Goal: Information Seeking & Learning: Learn about a topic

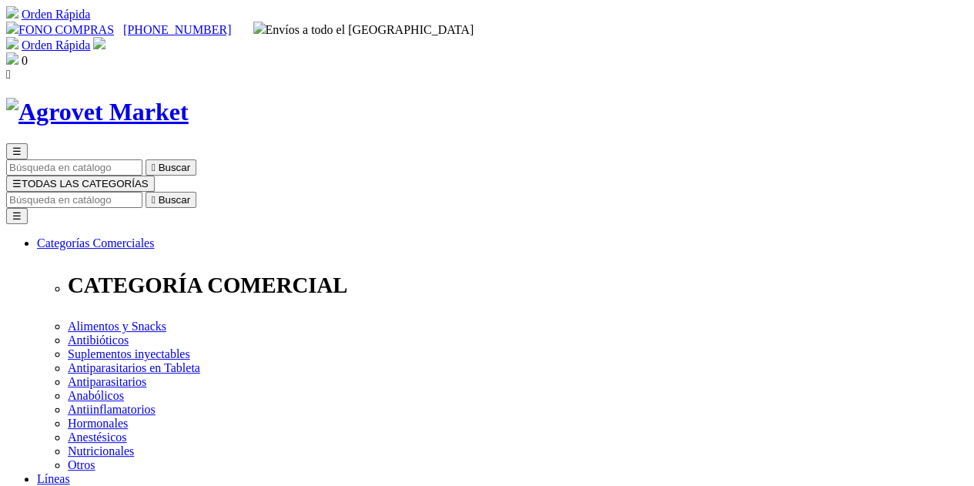
click at [142, 192] on input "Buscar" at bounding box center [74, 200] width 136 height 16
type input "nutro mix"
click at [146, 192] on button " Buscar" at bounding box center [171, 200] width 51 height 16
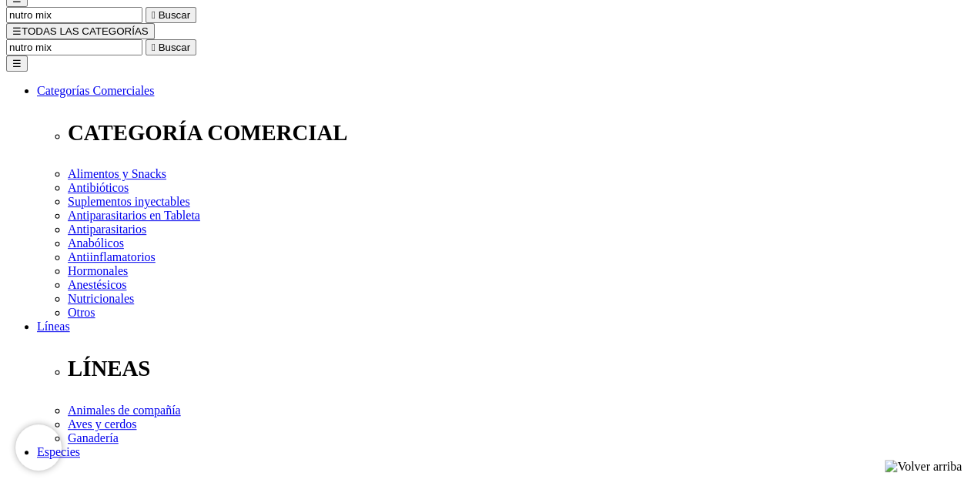
scroll to position [154, 0]
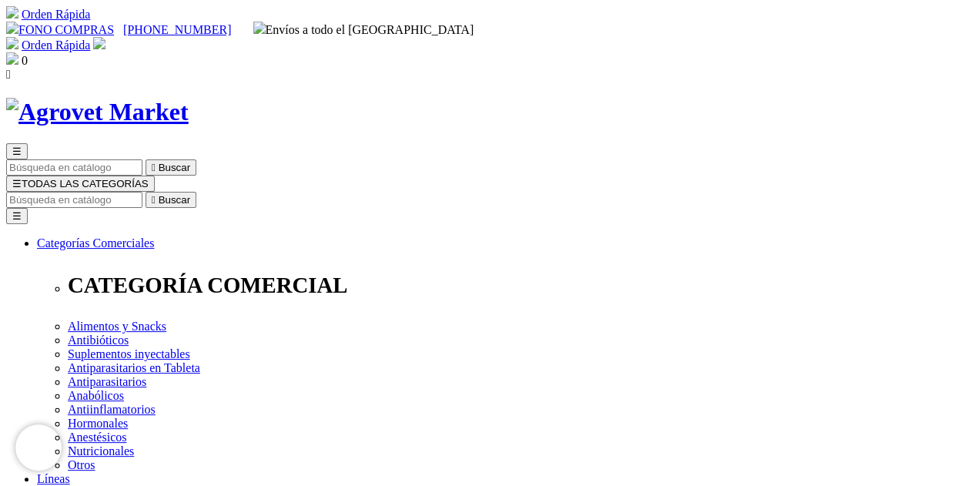
click at [142, 192] on input "Buscar" at bounding box center [74, 200] width 136 height 16
type input "nutro mix"
click at [146, 192] on button " Buscar" at bounding box center [171, 200] width 51 height 16
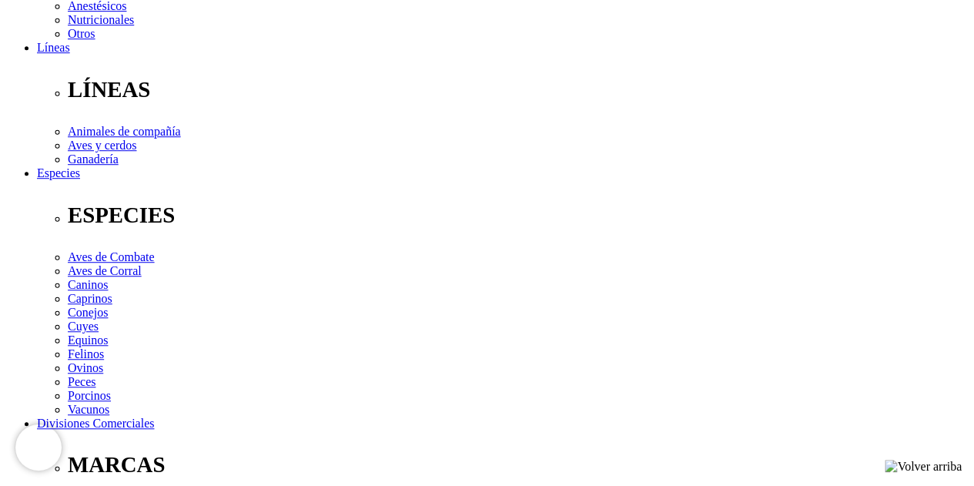
scroll to position [385, 0]
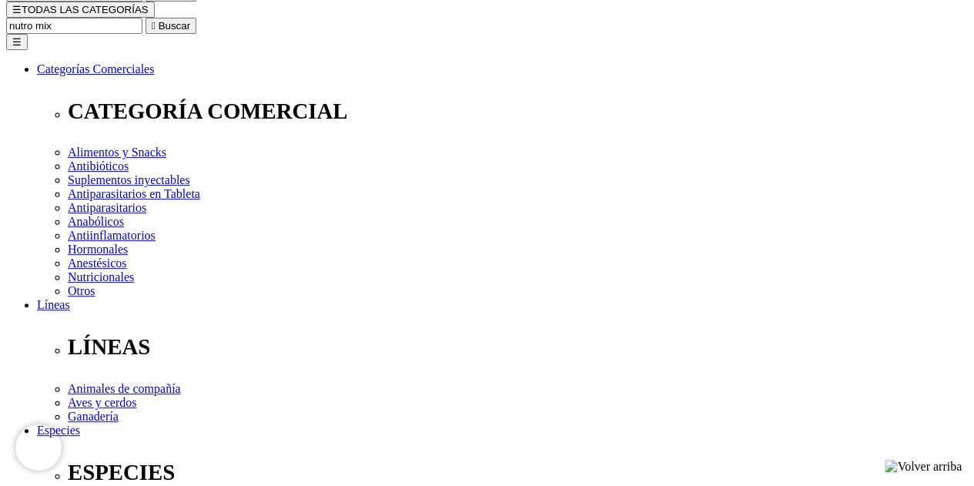
scroll to position [0, 0]
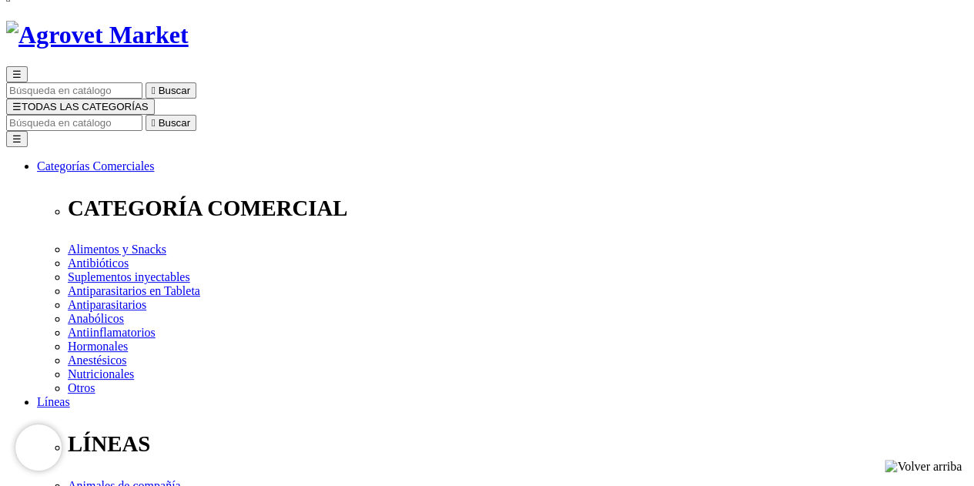
scroll to position [154, 0]
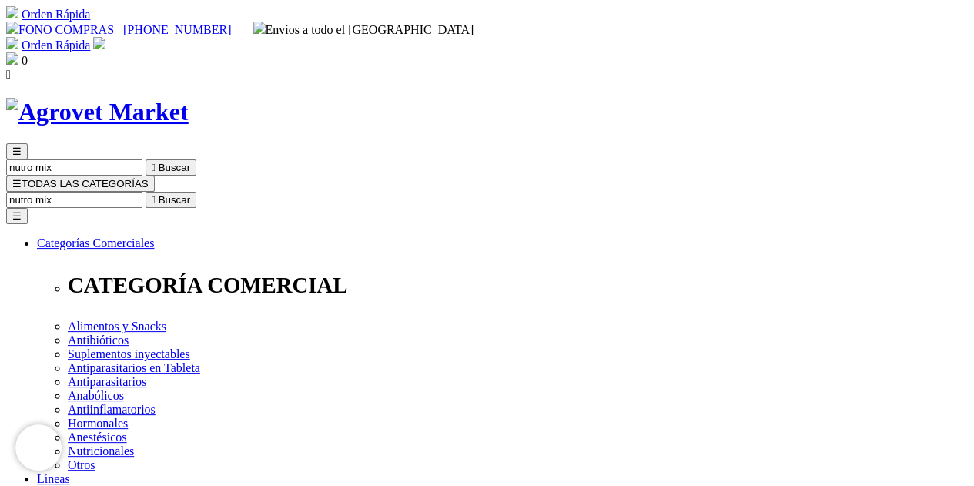
drag, startPoint x: 770, startPoint y: 74, endPoint x: 810, endPoint y: 86, distance: 41.9
click at [810, 192] on form "nutro mix  Buscar" at bounding box center [487, 200] width 962 height 16
type input "nutro"
click at [146, 192] on button " Buscar" at bounding box center [171, 200] width 51 height 16
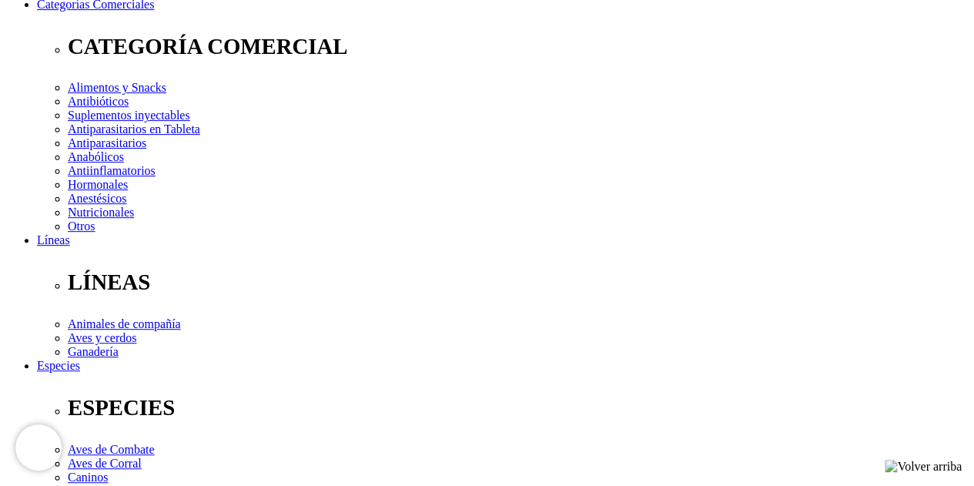
scroll to position [154, 0]
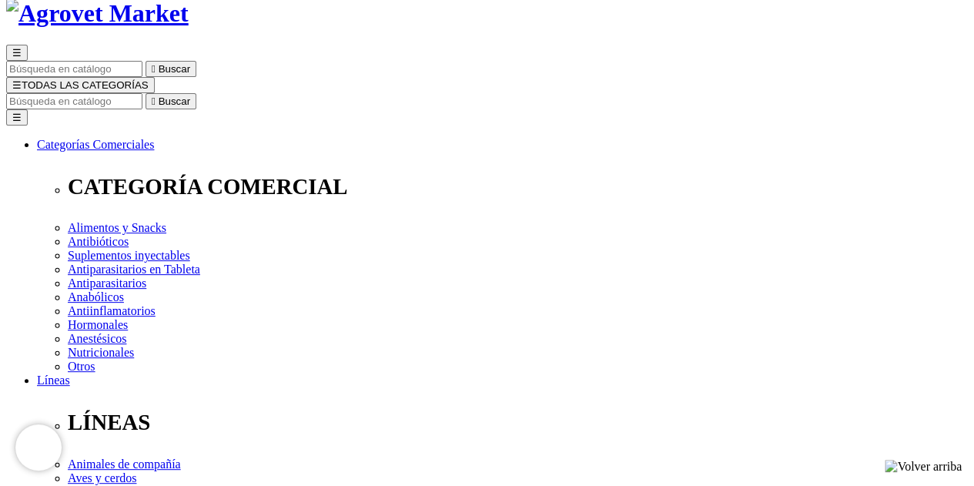
scroll to position [154, 0]
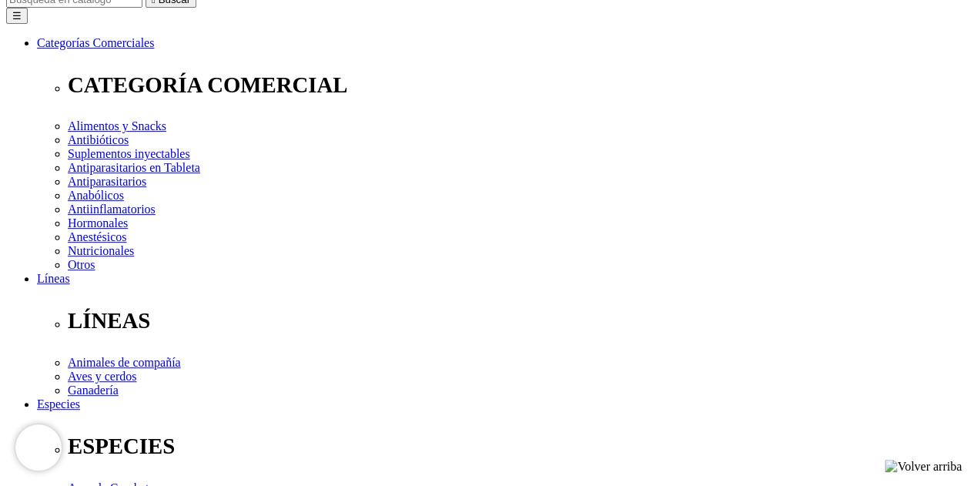
scroll to position [231, 0]
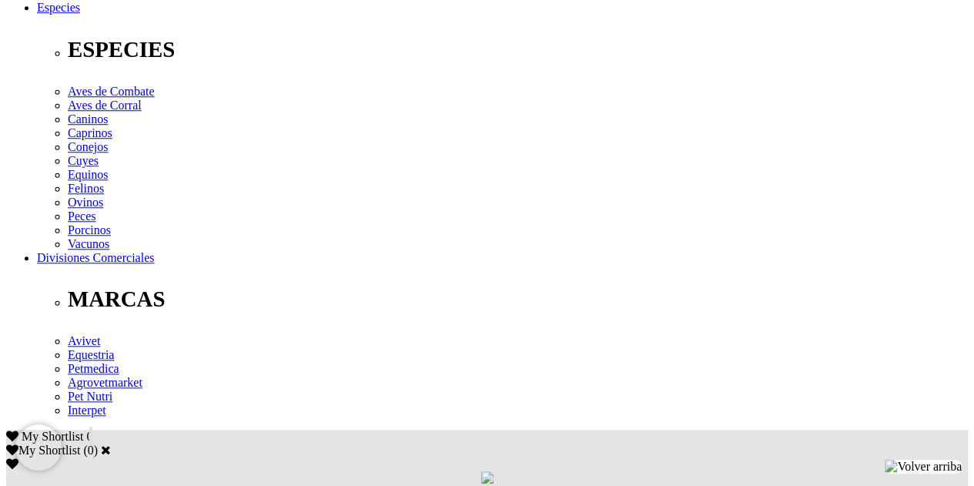
scroll to position [616, 0]
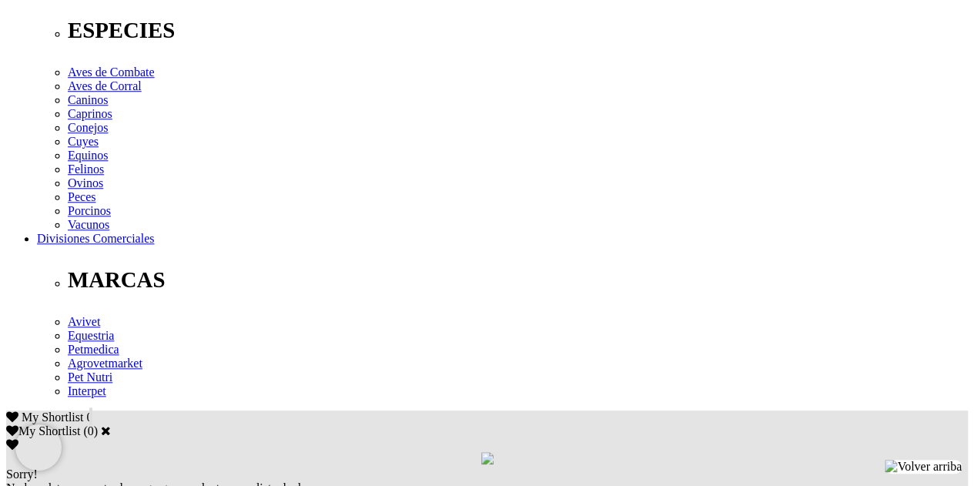
checkbox input "true"
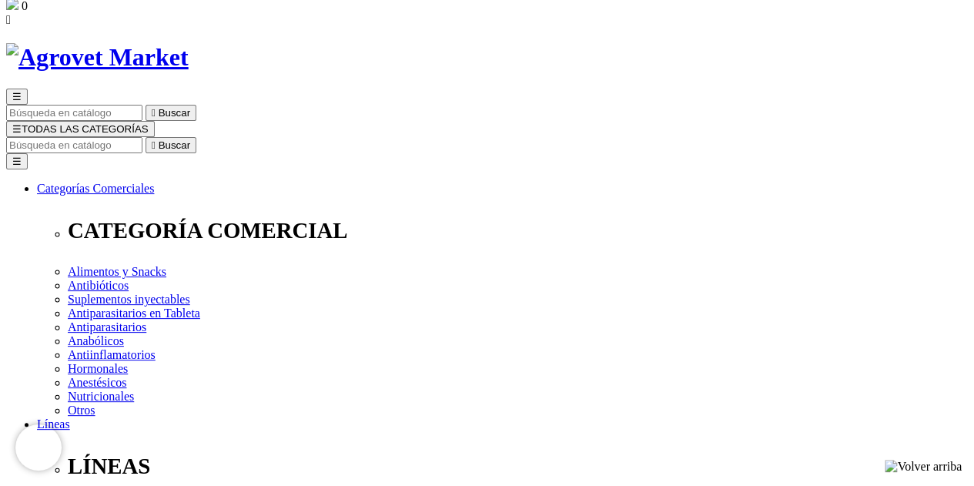
scroll to position [77, 0]
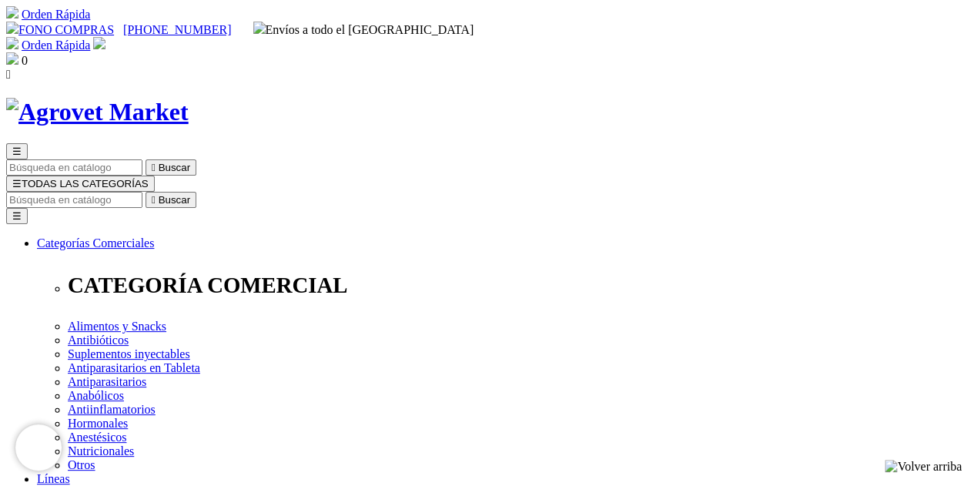
checkbox input "false"
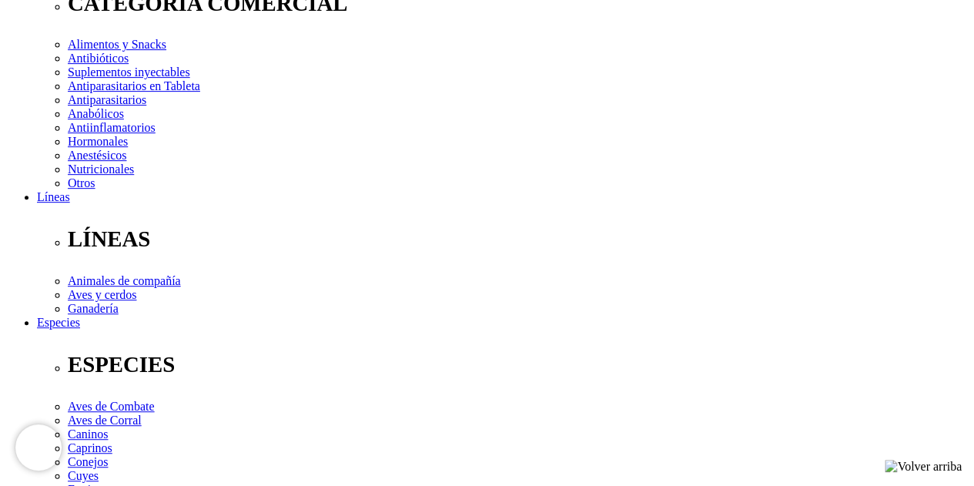
scroll to position [77, 0]
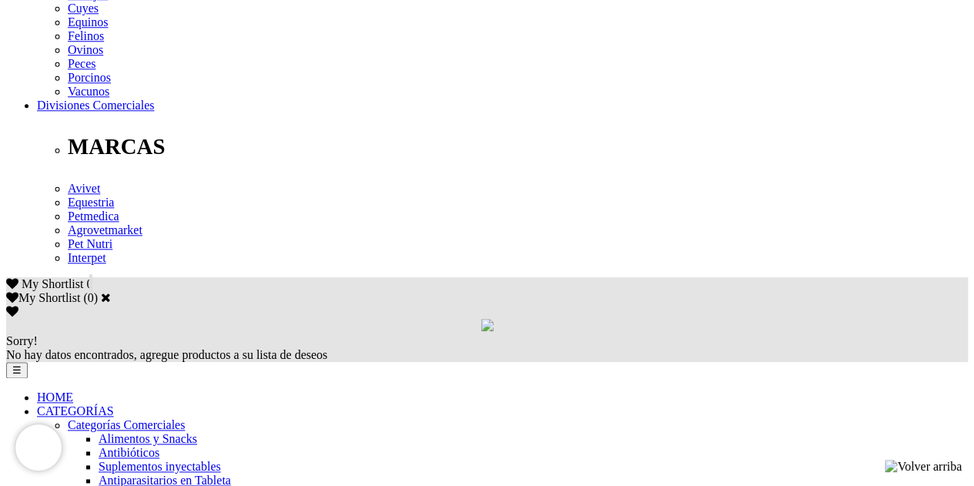
scroll to position [799, 0]
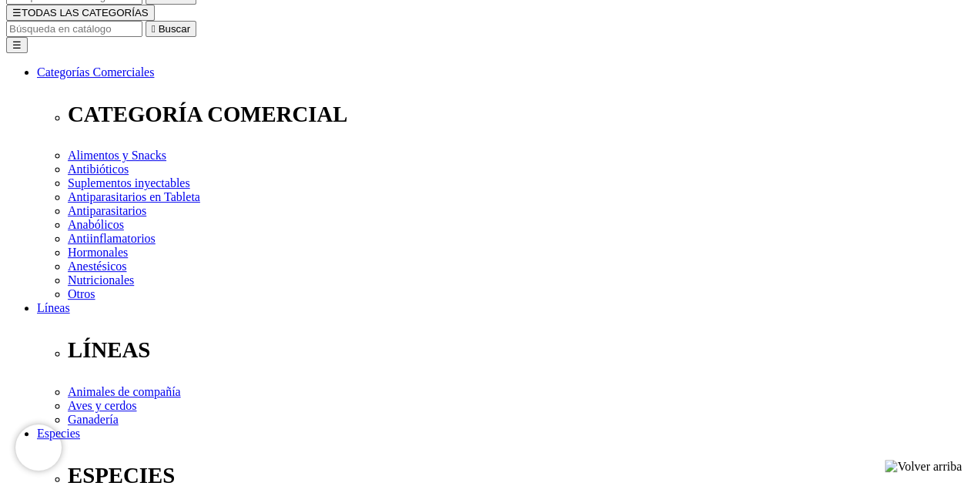
scroll to position [308, 0]
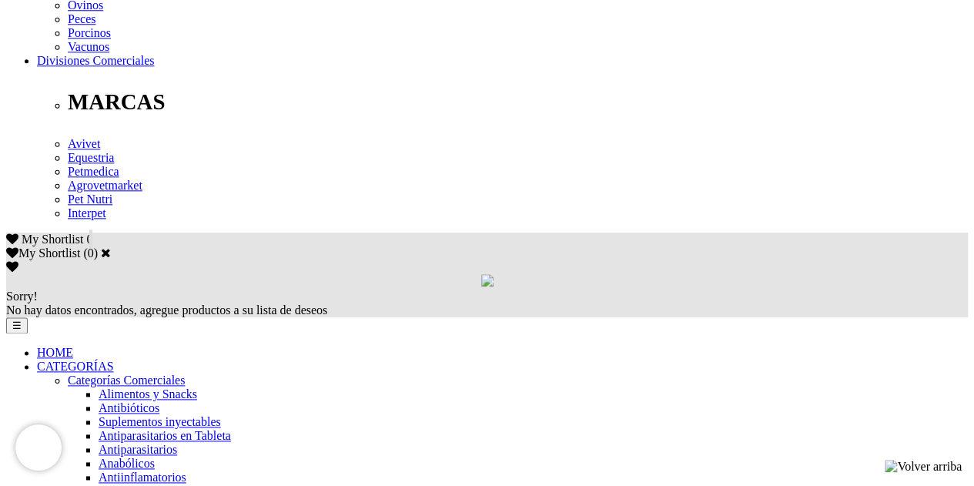
scroll to position [847, 0]
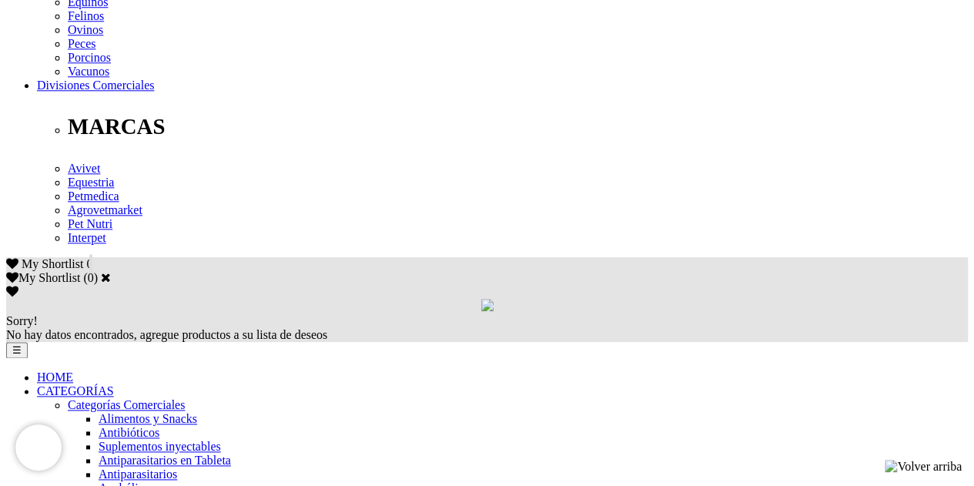
scroll to position [770, 0]
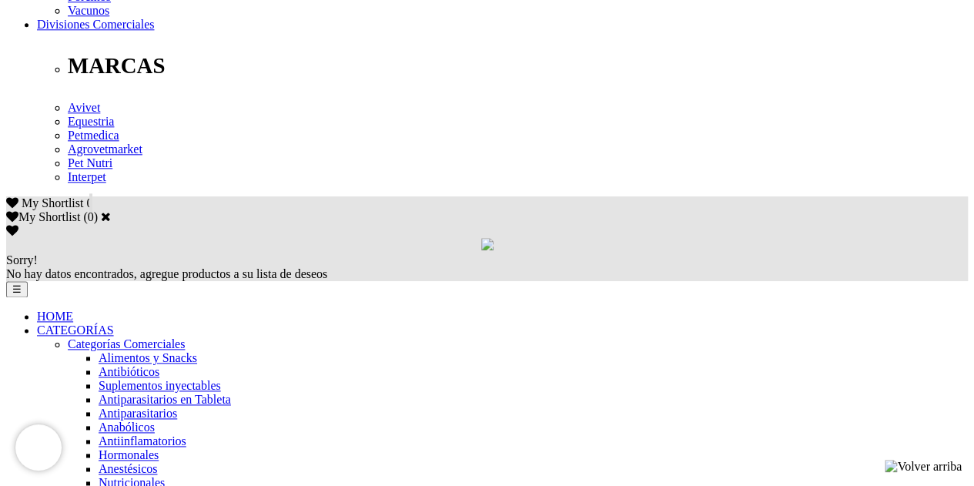
scroll to position [847, 0]
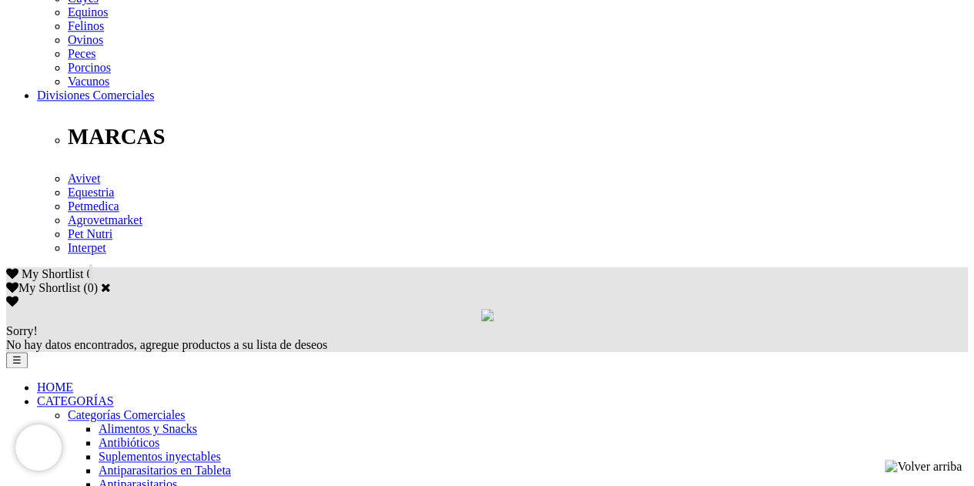
scroll to position [1001, 0]
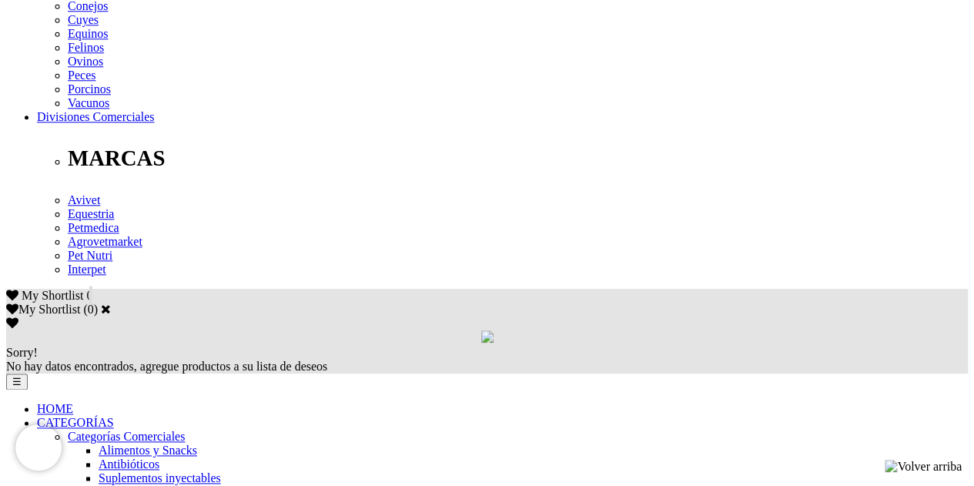
scroll to position [924, 0]
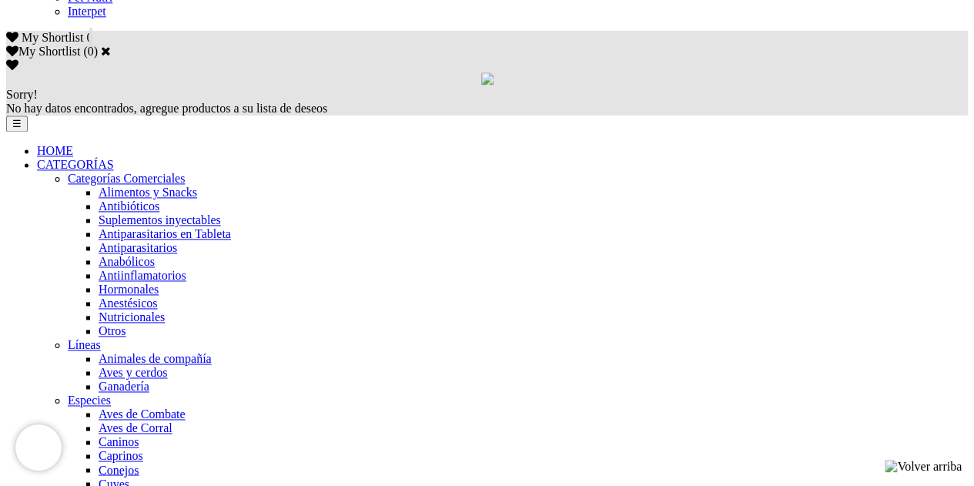
scroll to position [906, 0]
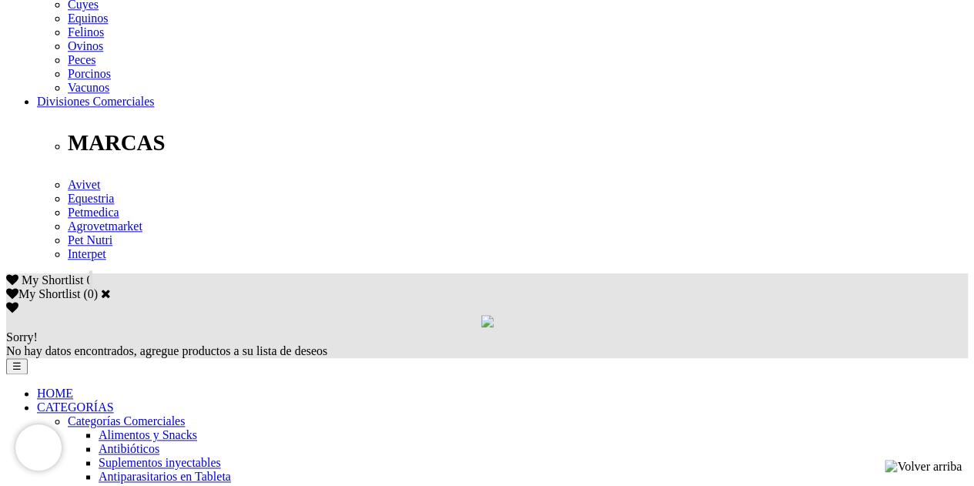
scroll to position [924, 0]
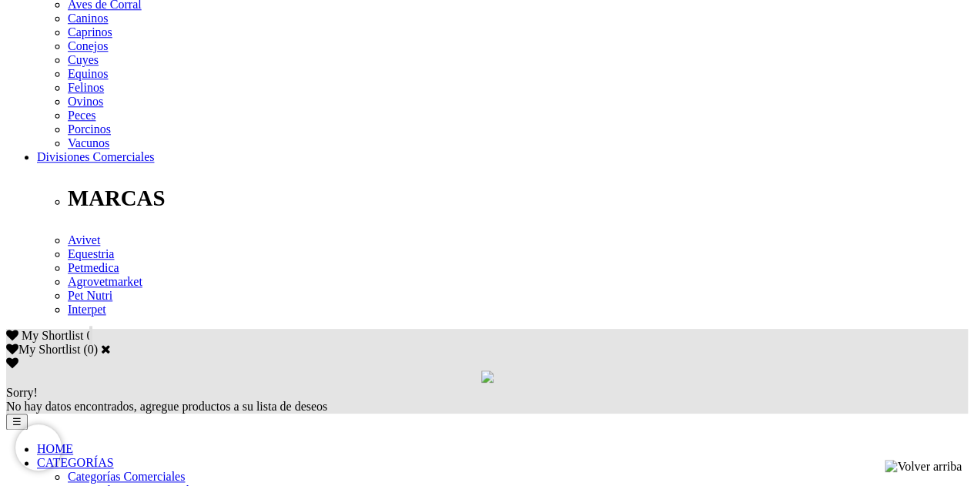
scroll to position [693, 0]
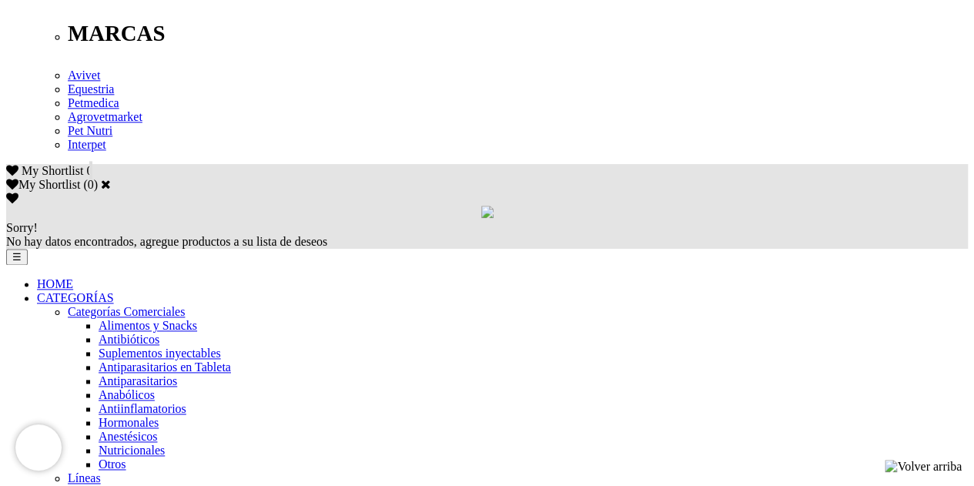
scroll to position [770, 0]
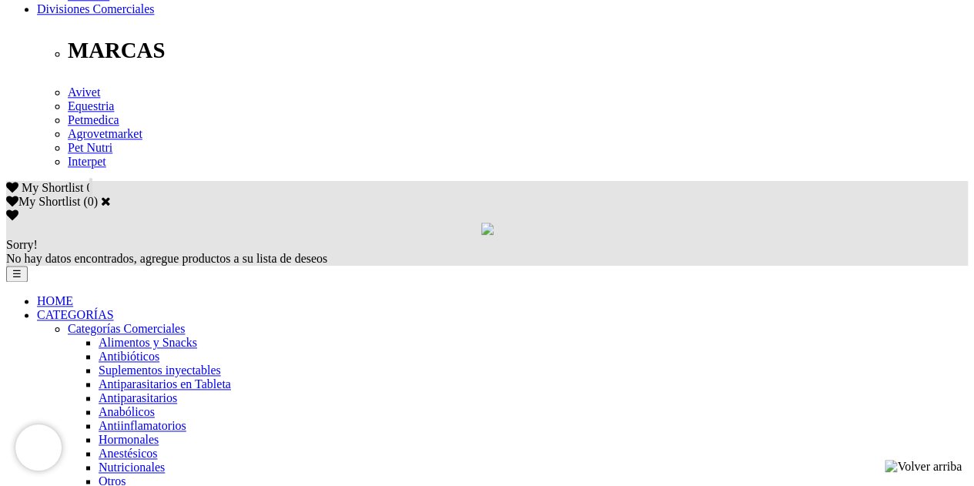
scroll to position [847, 0]
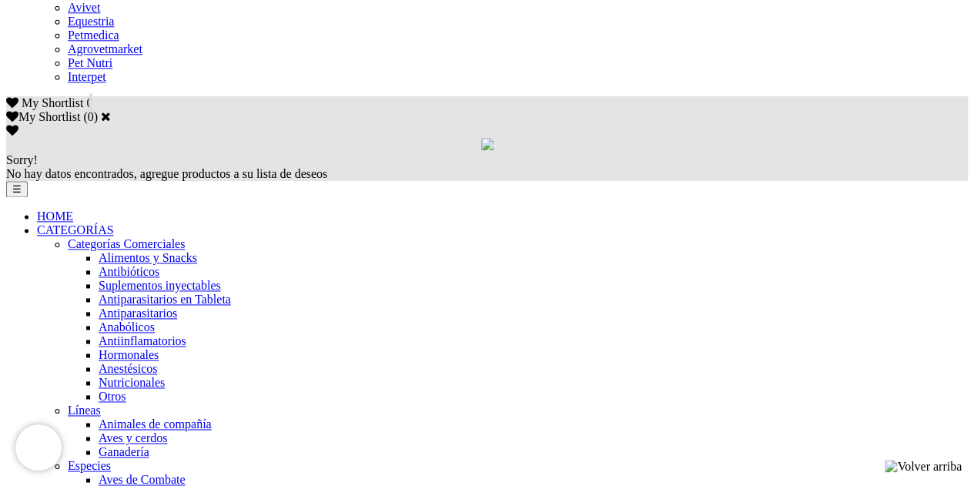
scroll to position [1001, 0]
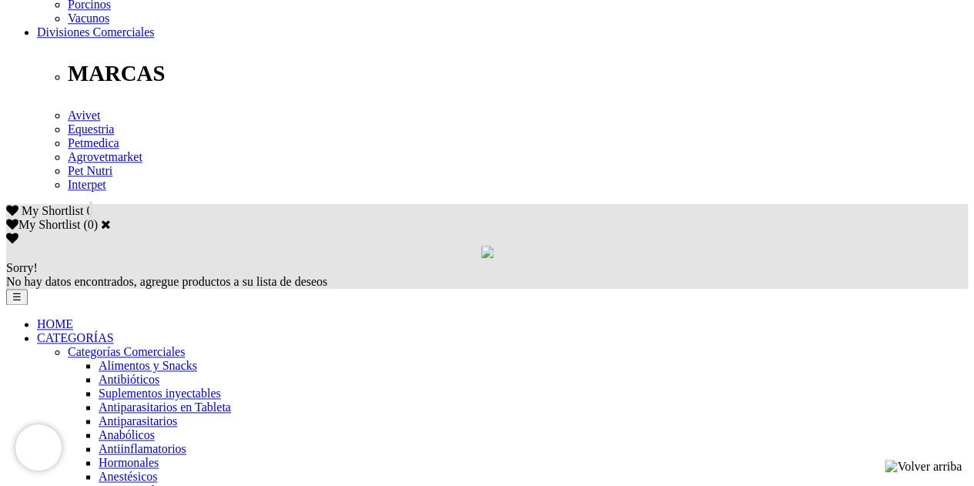
scroll to position [847, 0]
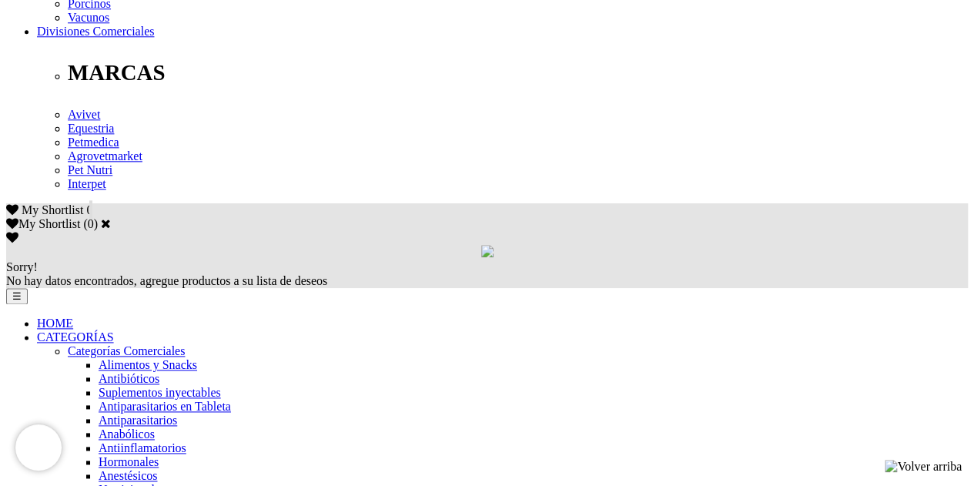
scroll to position [847, 0]
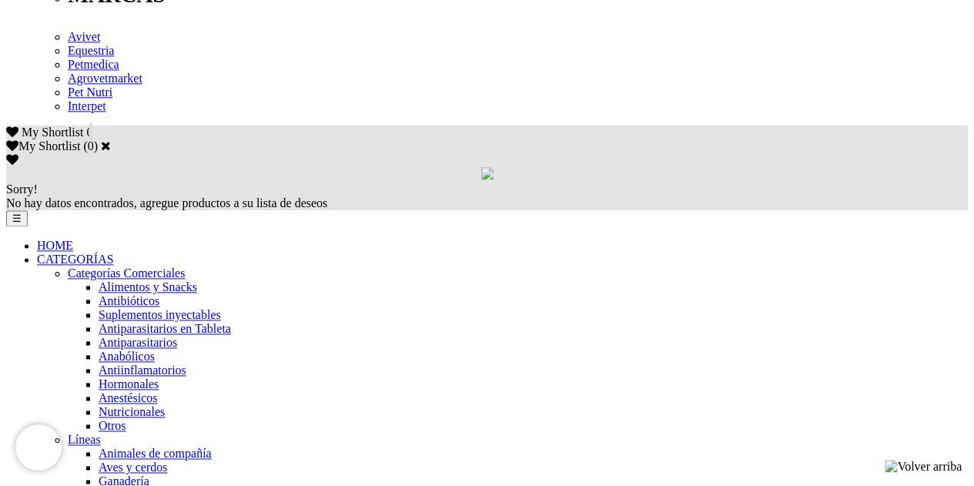
scroll to position [924, 0]
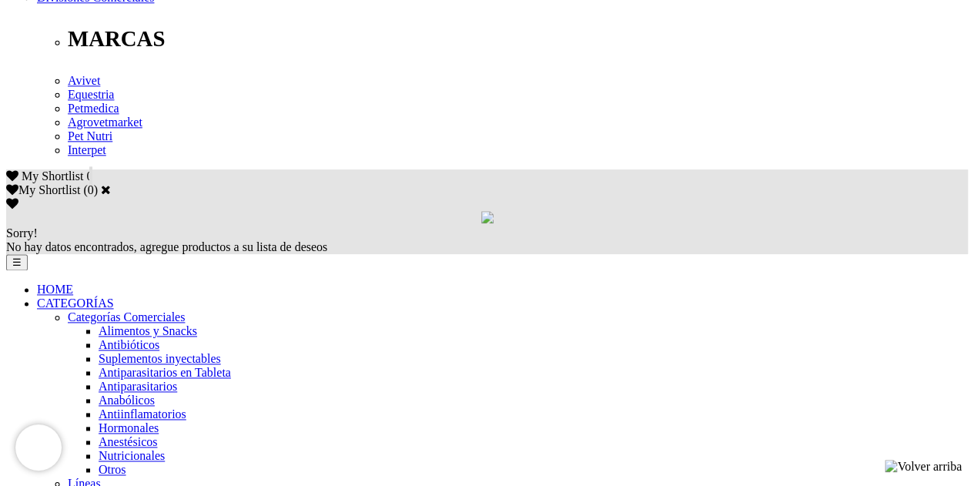
scroll to position [770, 0]
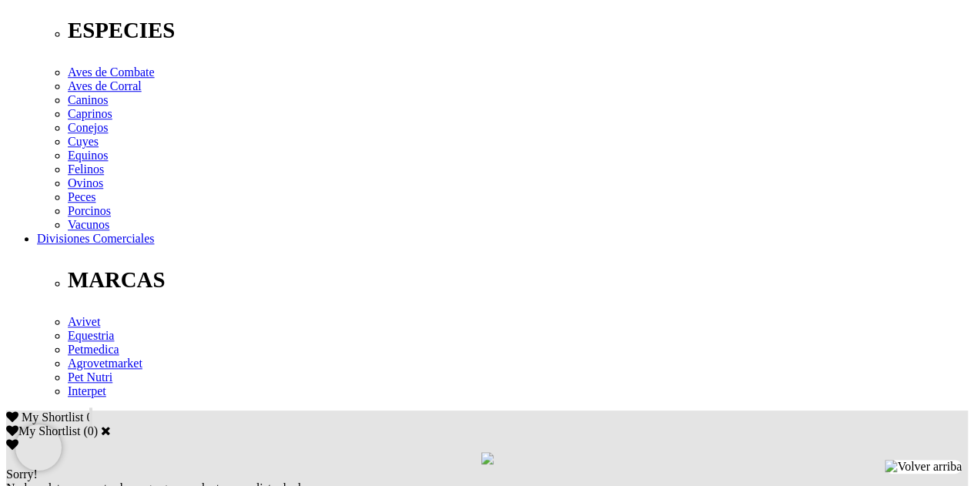
scroll to position [1078, 0]
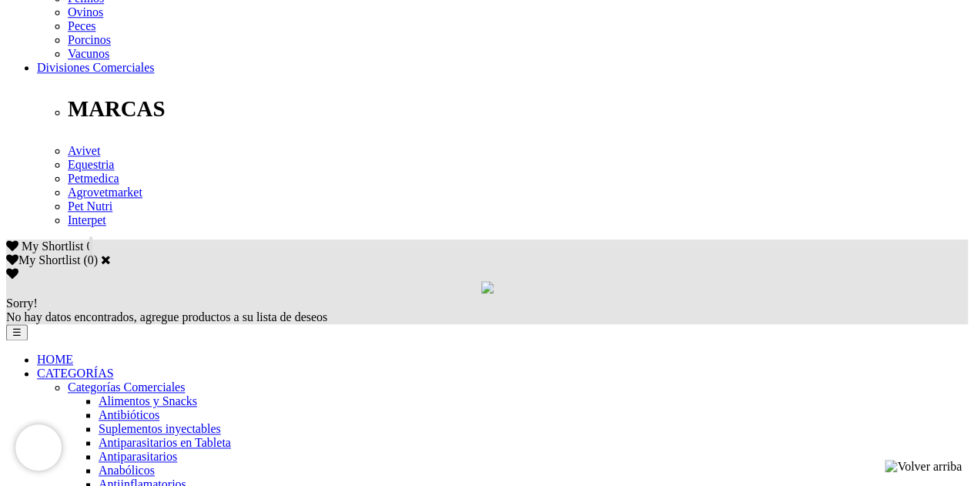
scroll to position [1001, 0]
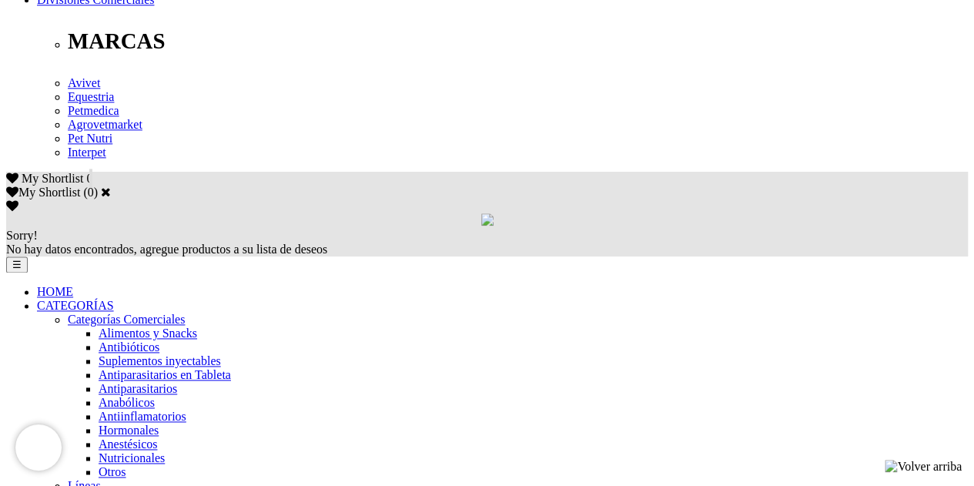
scroll to position [852, 0]
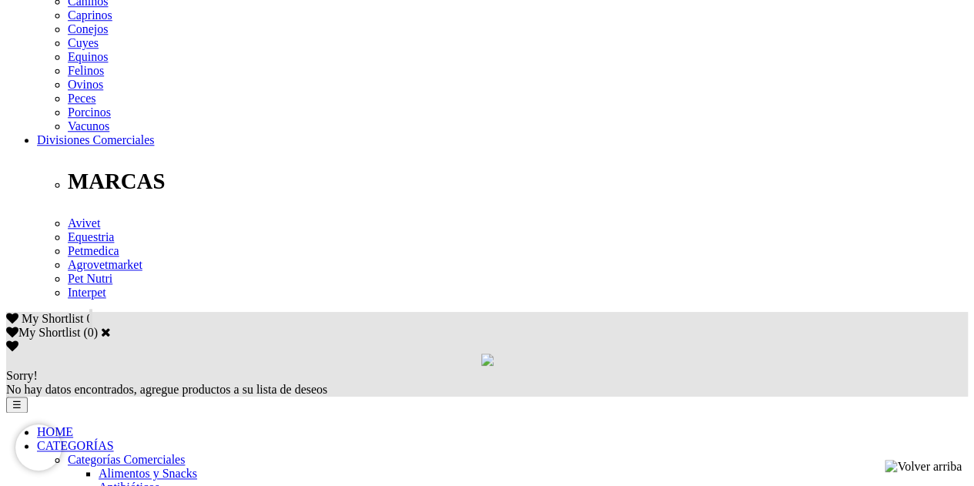
scroll to position [1001, 0]
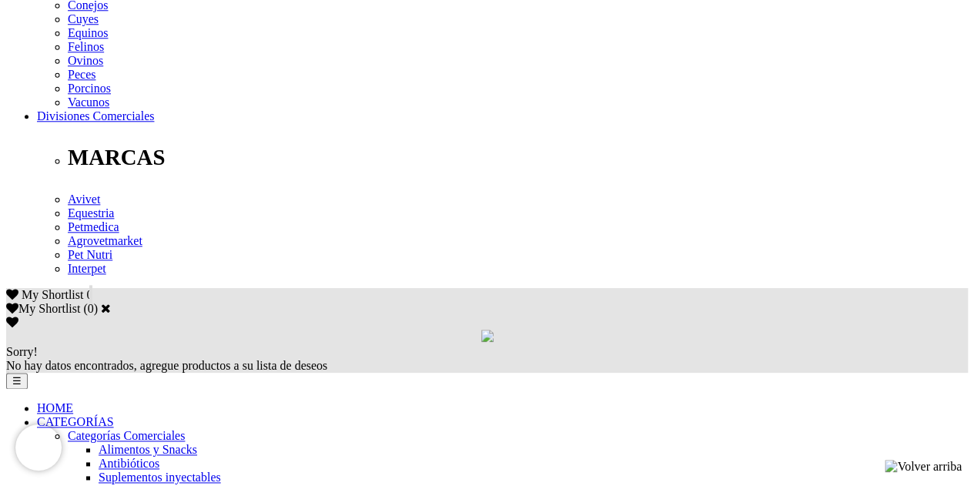
scroll to position [925, 0]
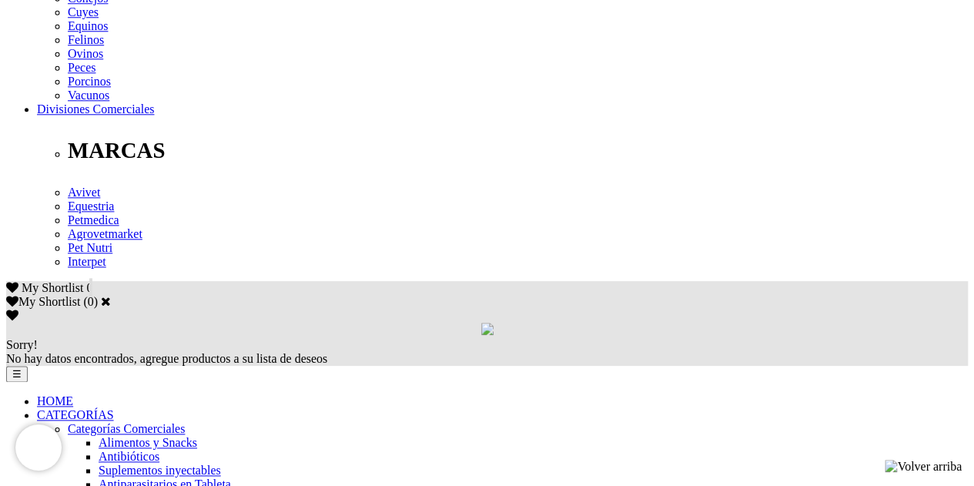
scroll to position [770, 0]
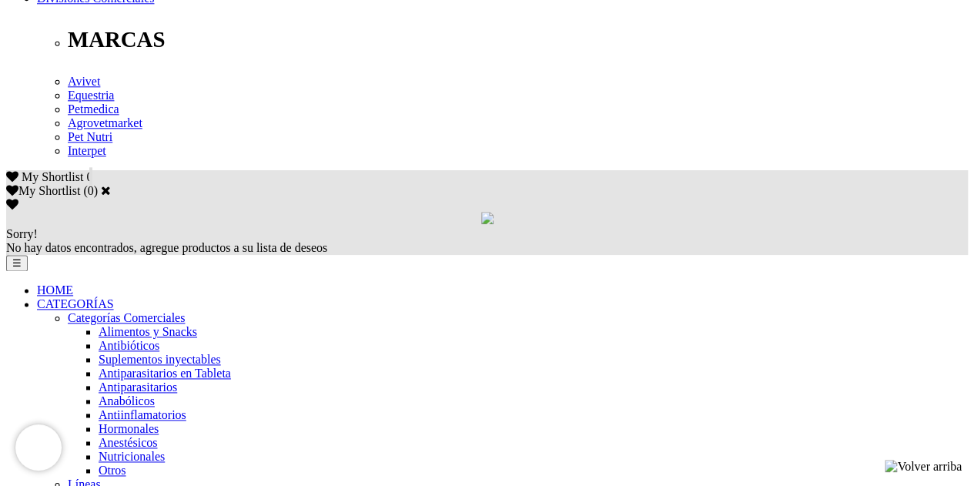
scroll to position [847, 0]
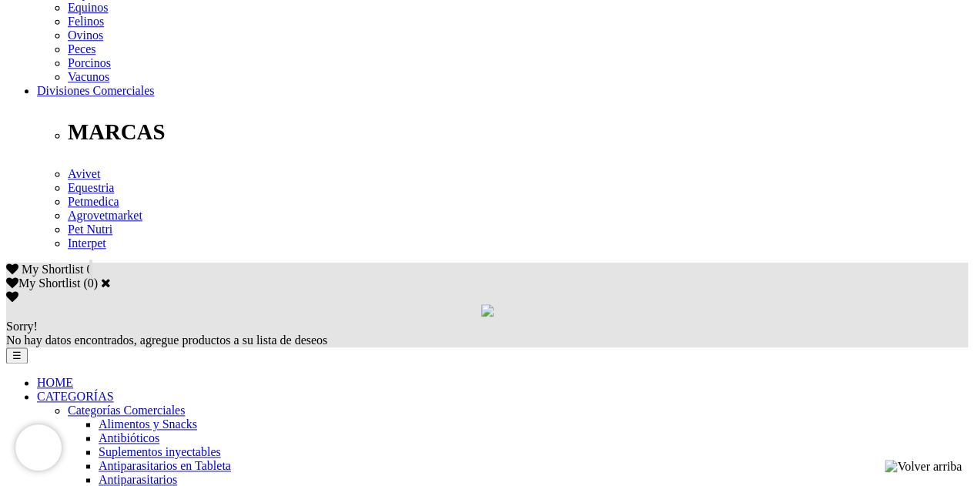
scroll to position [1001, 0]
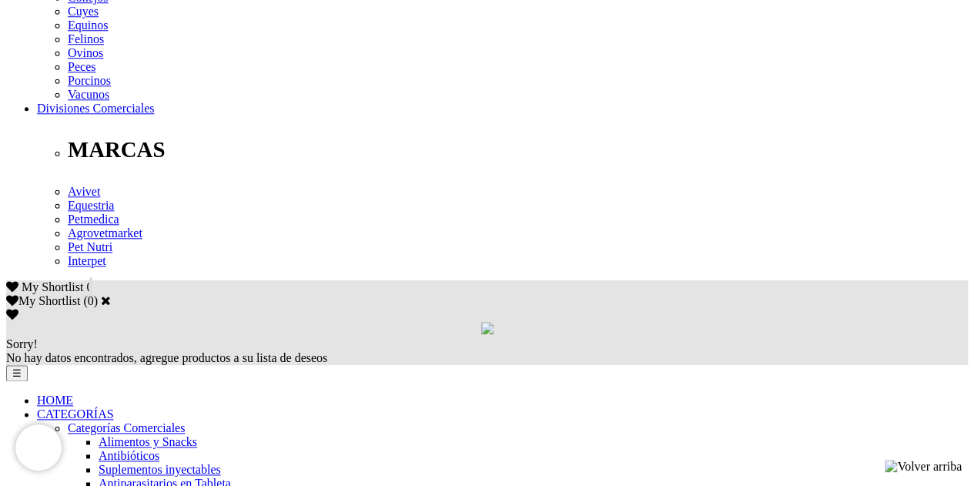
scroll to position [924, 0]
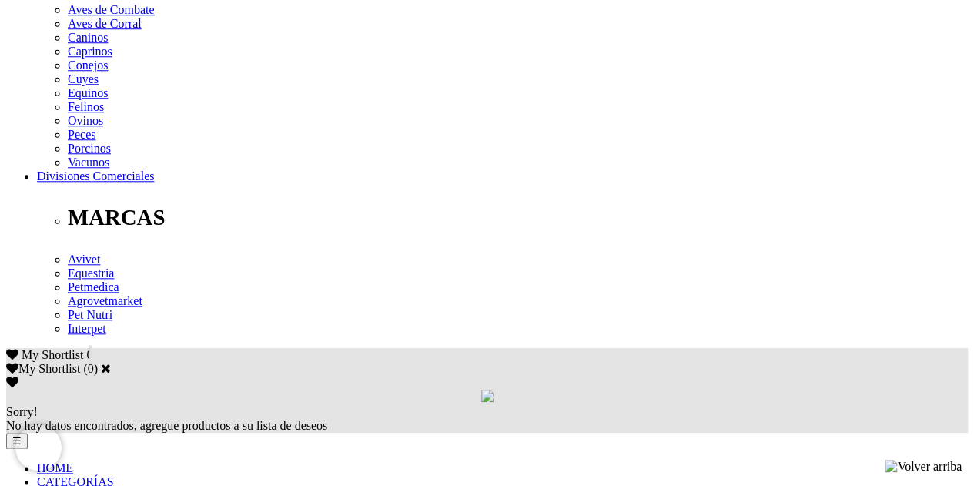
scroll to position [770, 0]
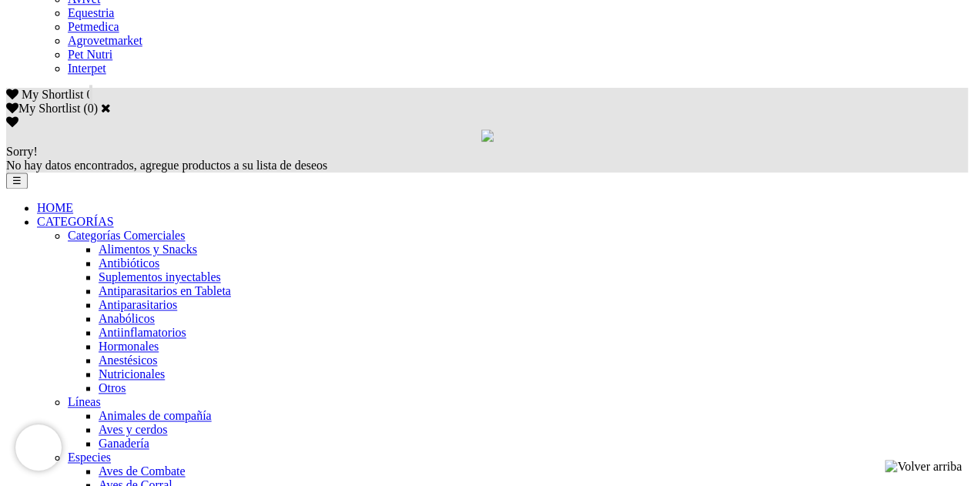
scroll to position [799, 0]
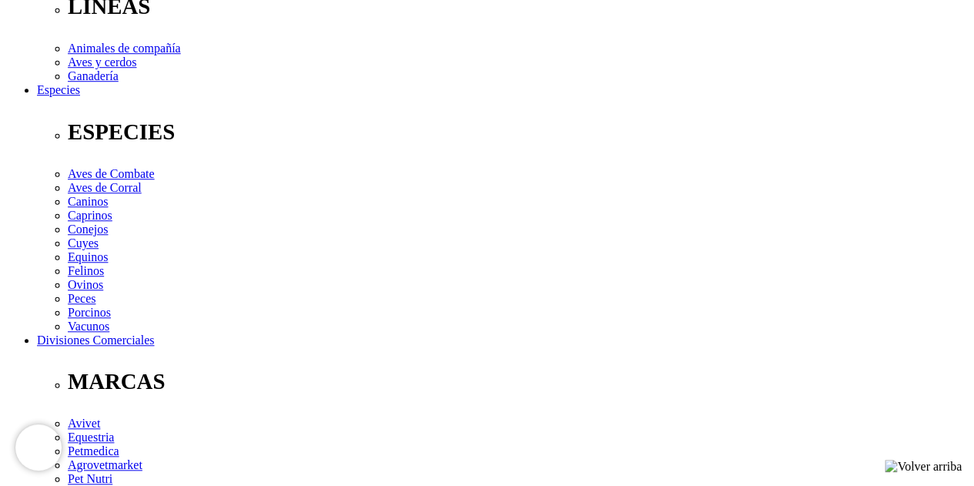
scroll to position [539, 0]
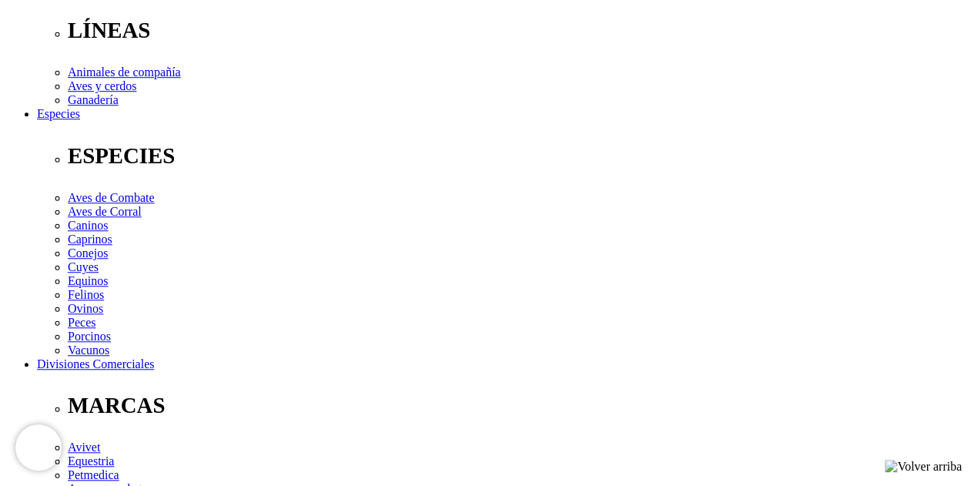
scroll to position [231, 0]
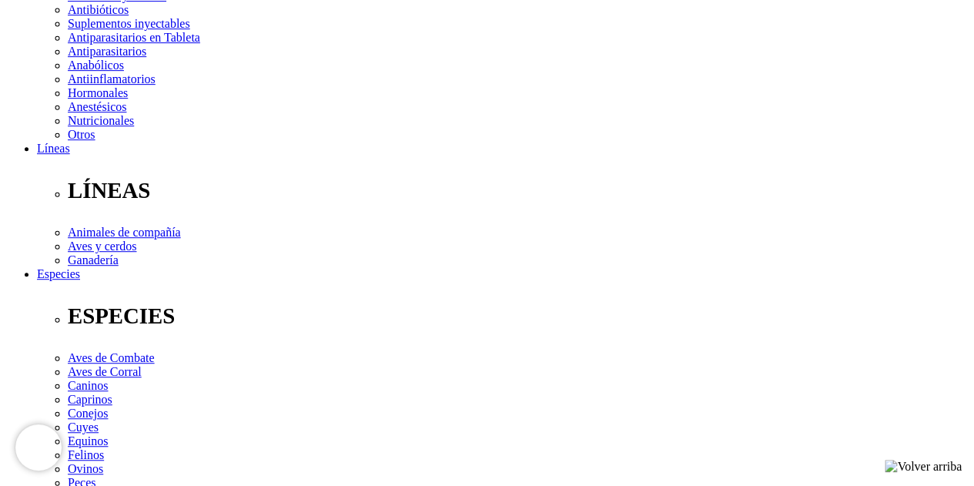
scroll to position [385, 0]
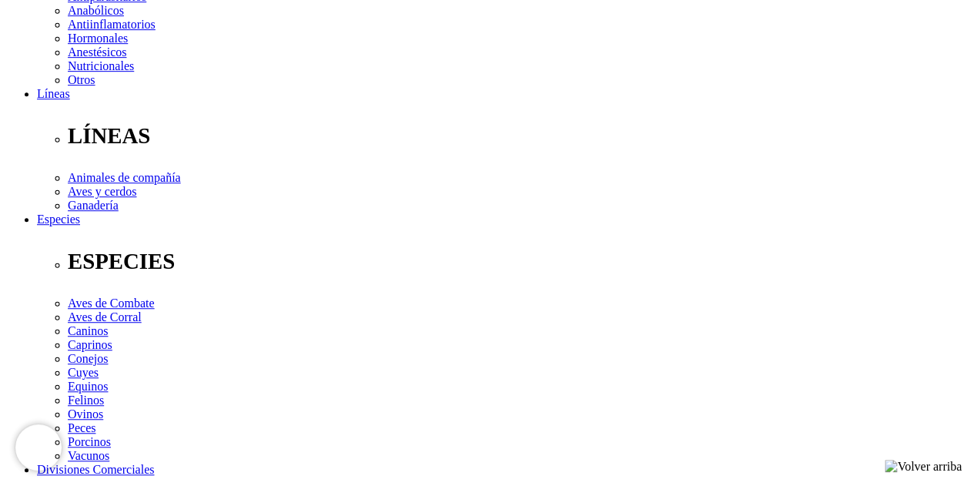
drag, startPoint x: 719, startPoint y: 300, endPoint x: 716, endPoint y: 279, distance: 21.0
drag, startPoint x: 716, startPoint y: 279, endPoint x: 696, endPoint y: 137, distance: 143.1
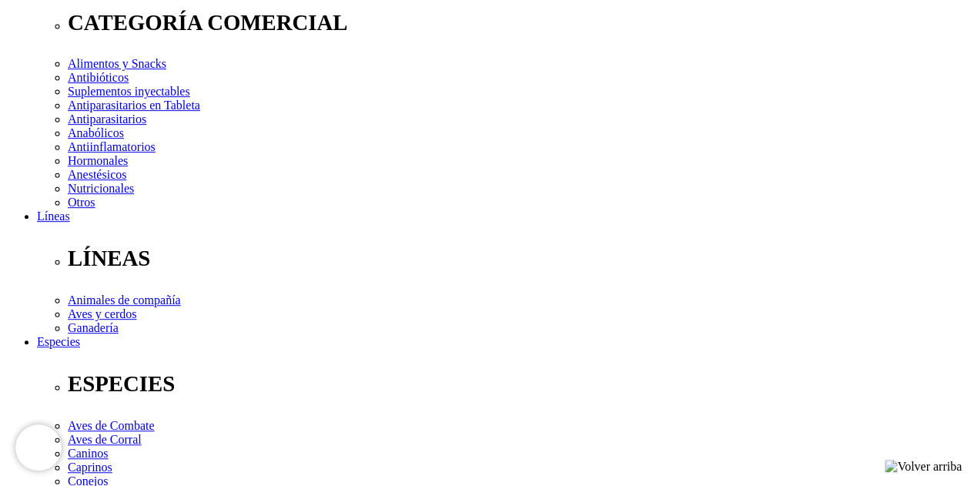
scroll to position [231, 0]
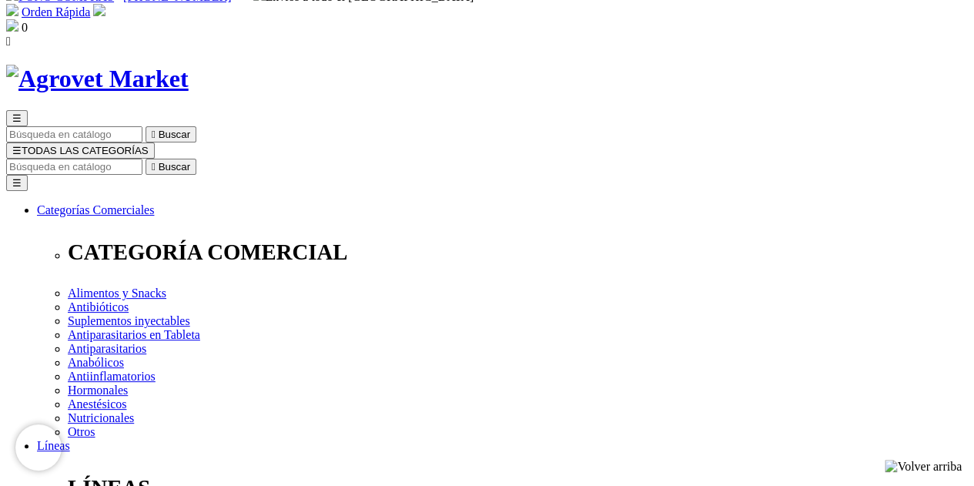
scroll to position [0, 0]
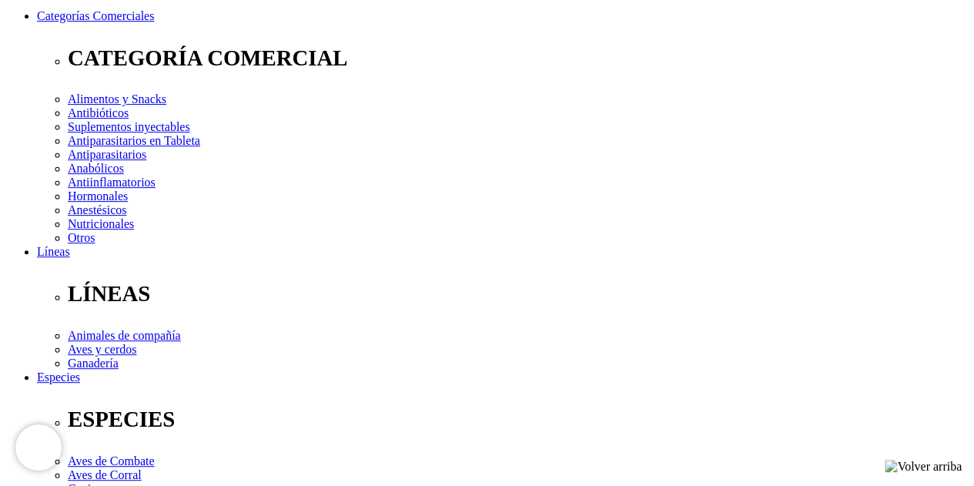
scroll to position [154, 0]
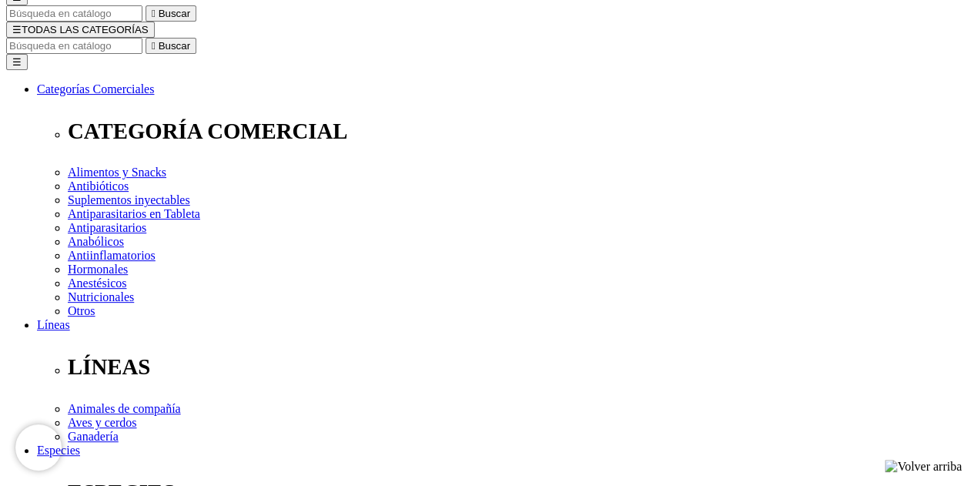
drag, startPoint x: 494, startPoint y: 55, endPoint x: 631, endPoint y: 68, distance: 136.9
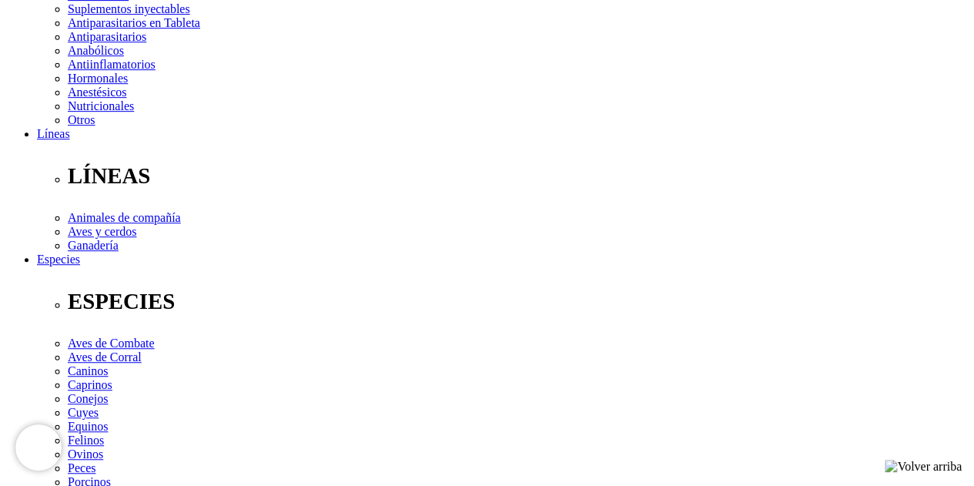
scroll to position [385, 0]
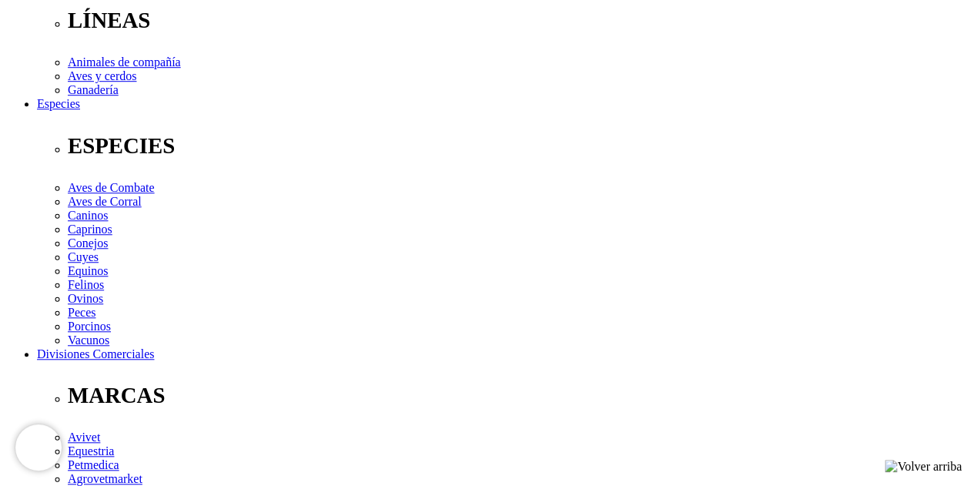
scroll to position [539, 0]
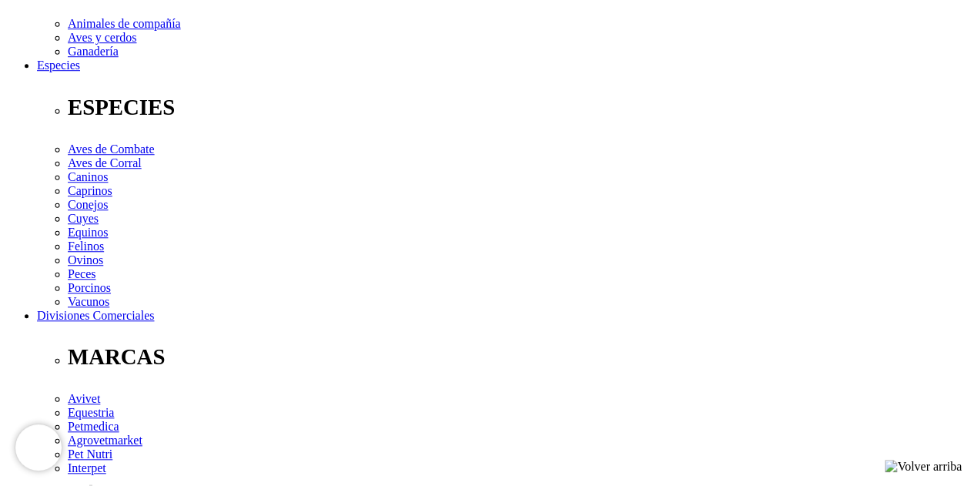
drag, startPoint x: 188, startPoint y: 337, endPoint x: 62, endPoint y: 322, distance: 126.4
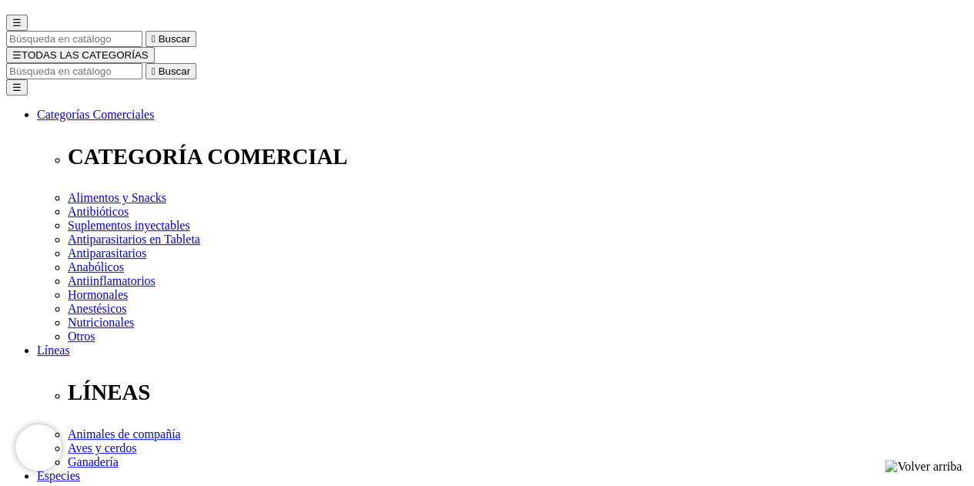
scroll to position [77, 0]
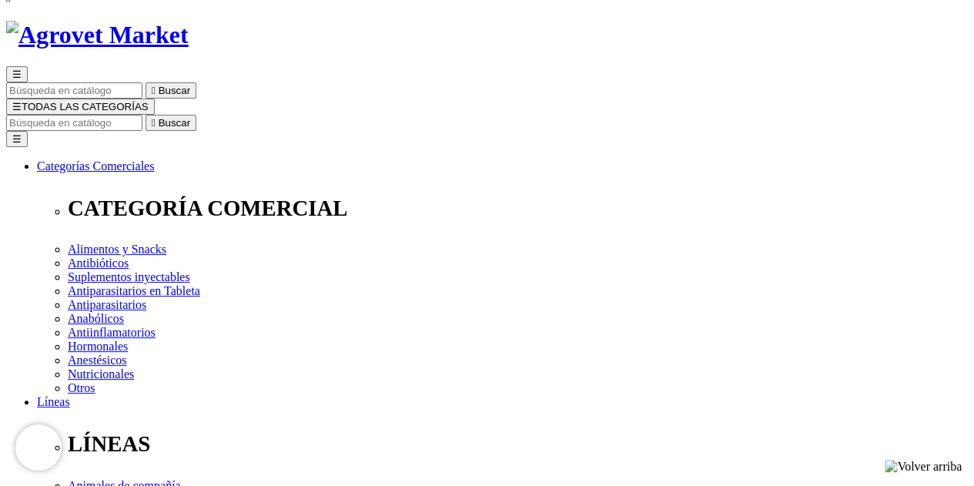
drag, startPoint x: 503, startPoint y: 129, endPoint x: 866, endPoint y: 124, distance: 362.7
copy h1 "Artrosamine® Advanced Medium & Large"
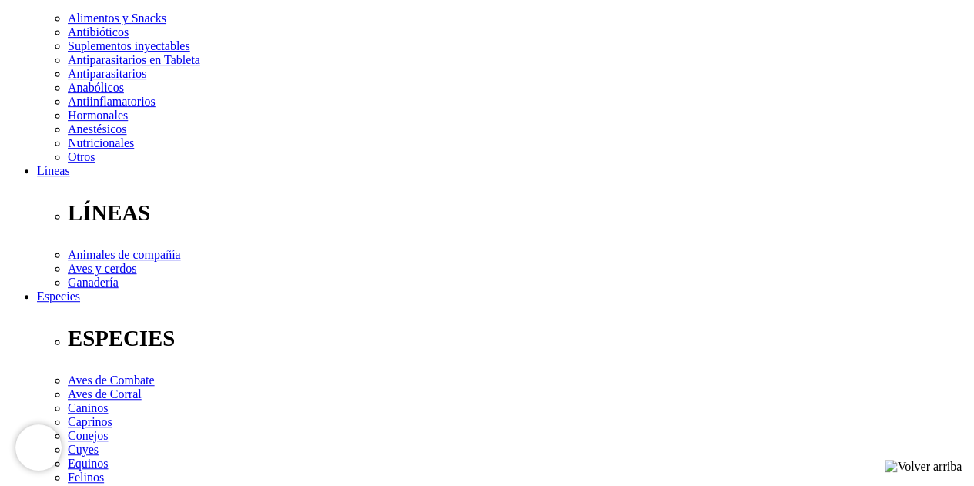
scroll to position [385, 0]
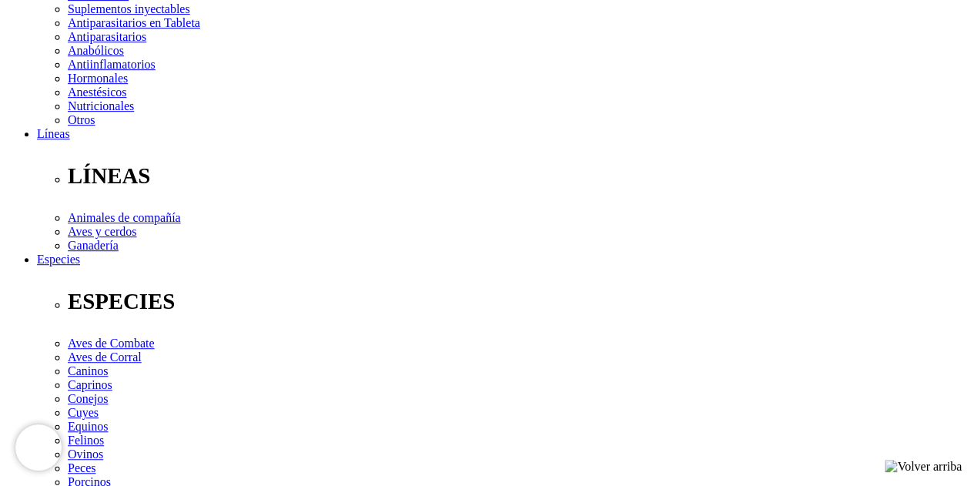
scroll to position [231, 0]
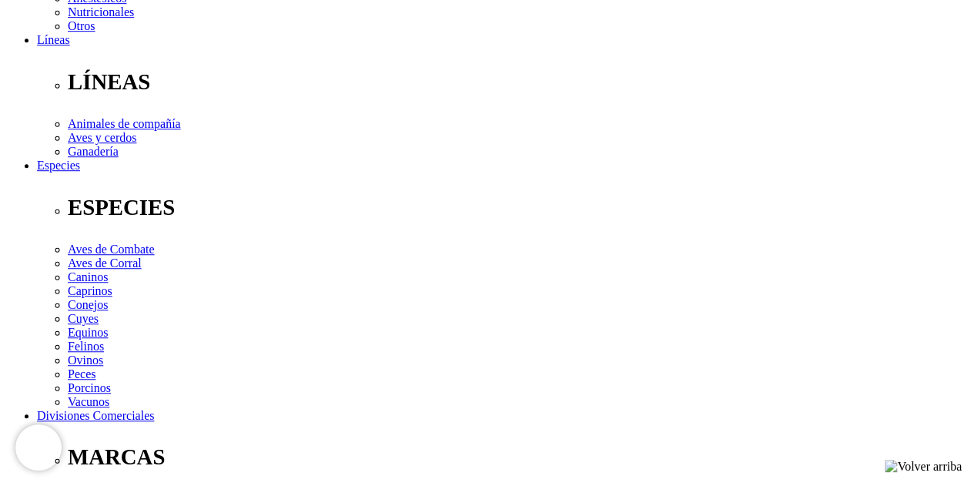
scroll to position [462, 0]
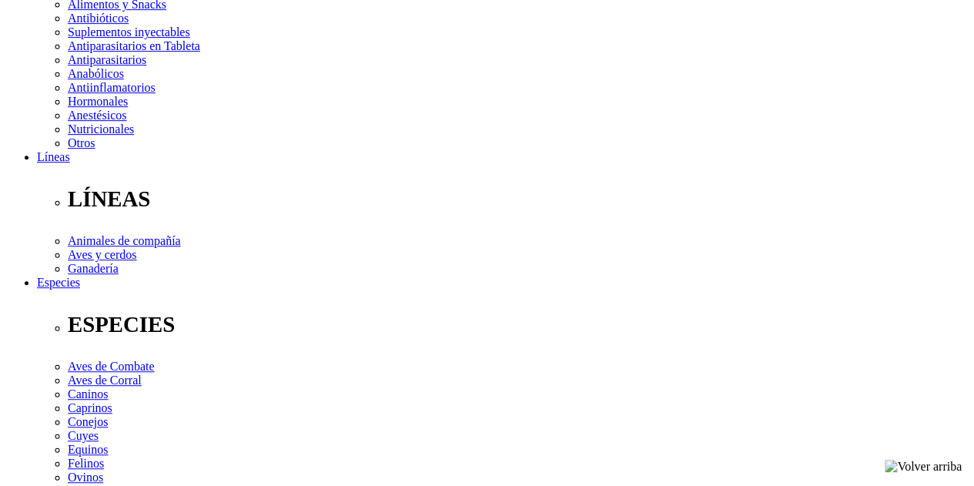
scroll to position [308, 0]
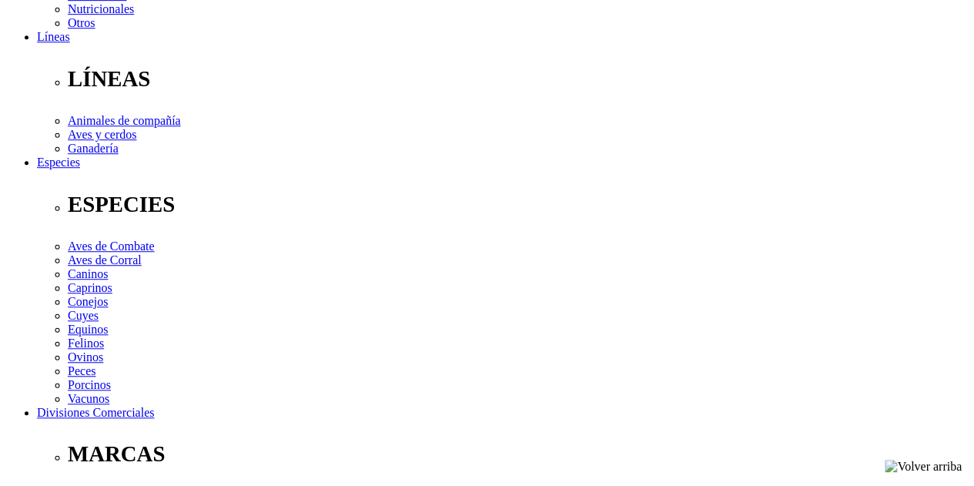
scroll to position [462, 0]
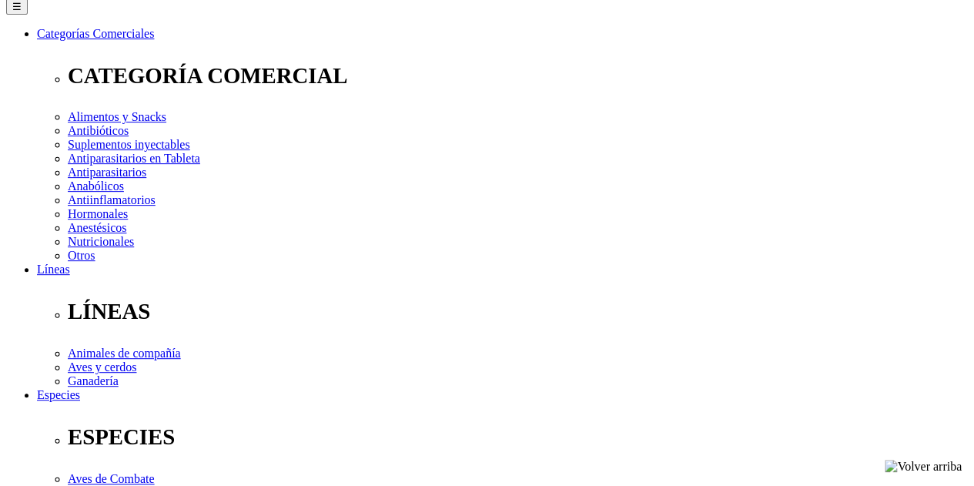
scroll to position [154, 0]
